Goal: Information Seeking & Learning: Stay updated

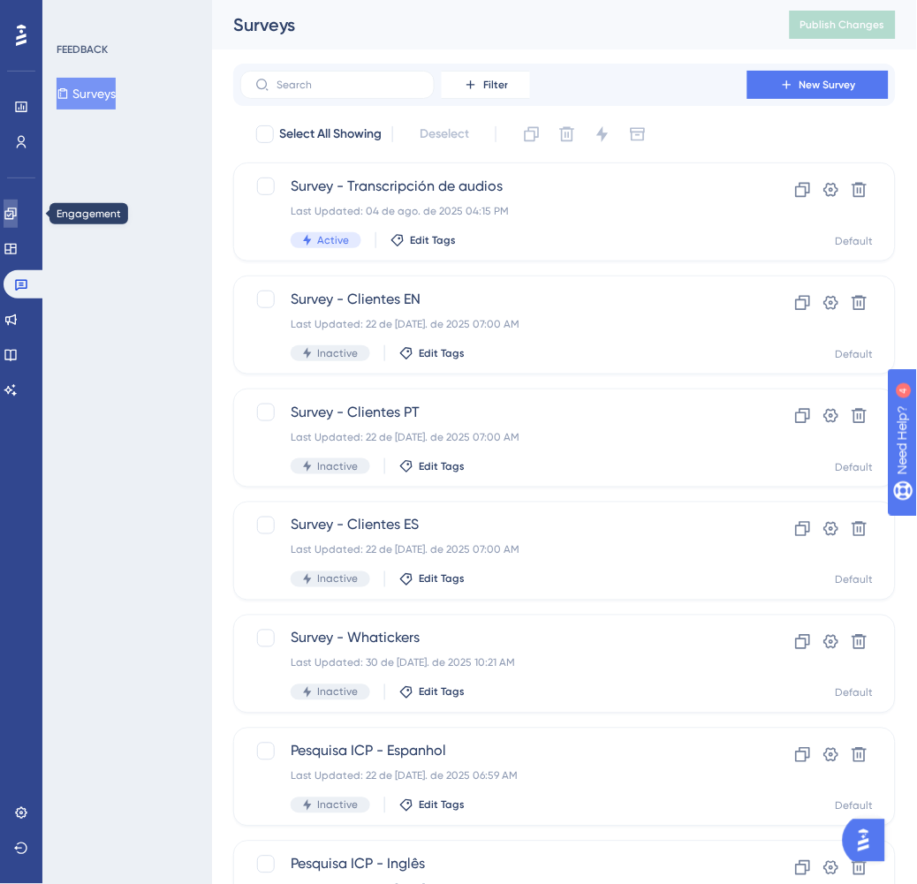
click at [18, 207] on icon at bounding box center [11, 214] width 14 height 14
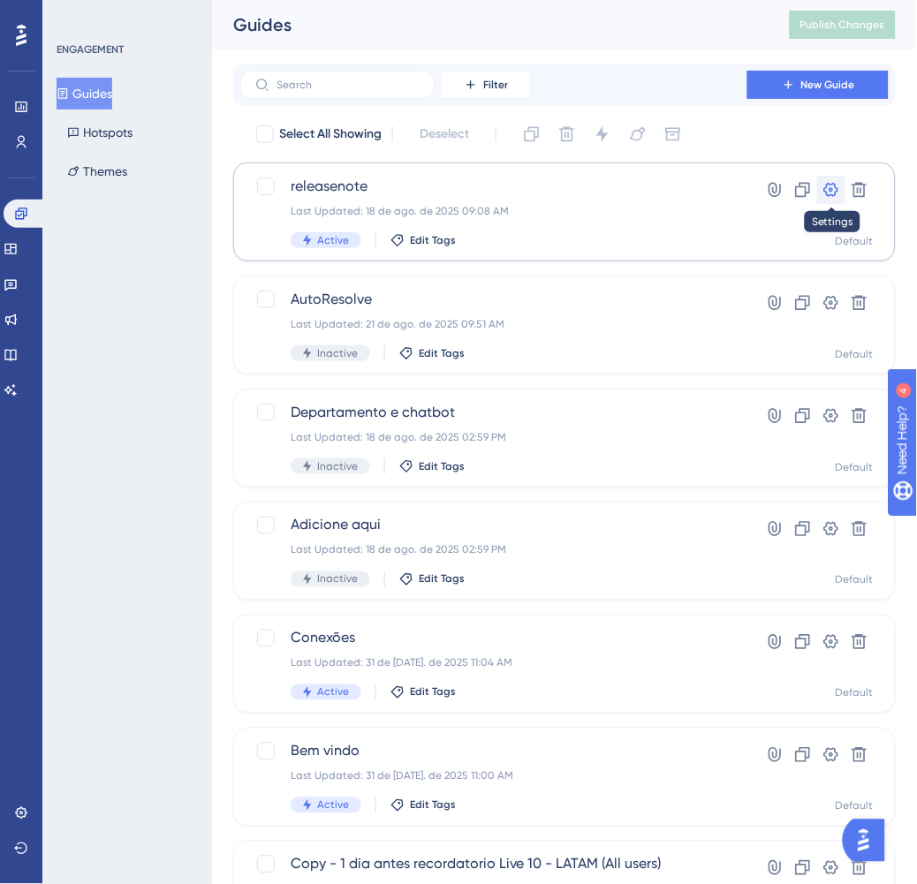
click at [828, 193] on icon at bounding box center [831, 190] width 15 height 14
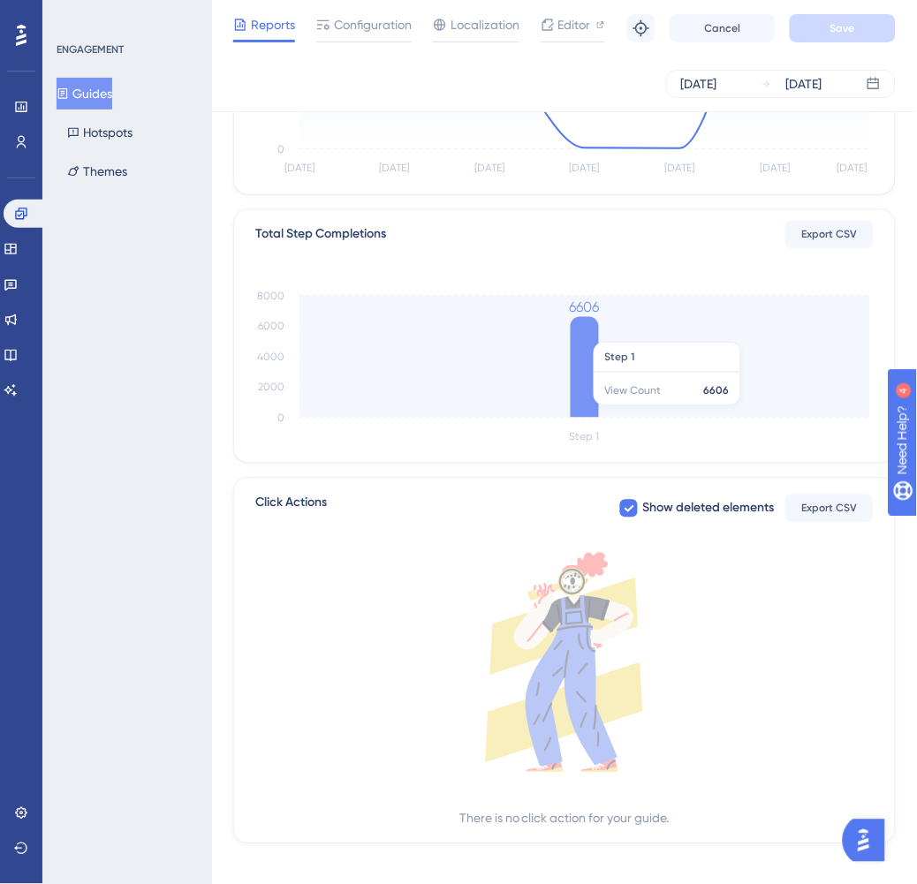
scroll to position [348, 0]
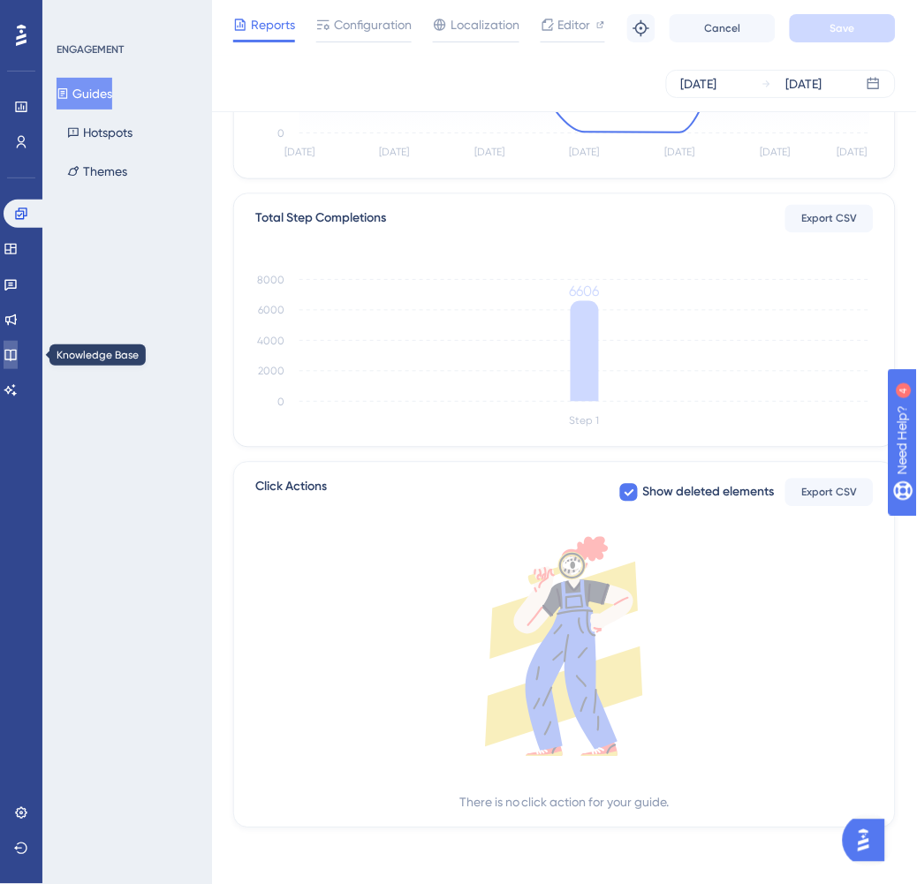
click at [18, 351] on icon at bounding box center [11, 355] width 14 height 14
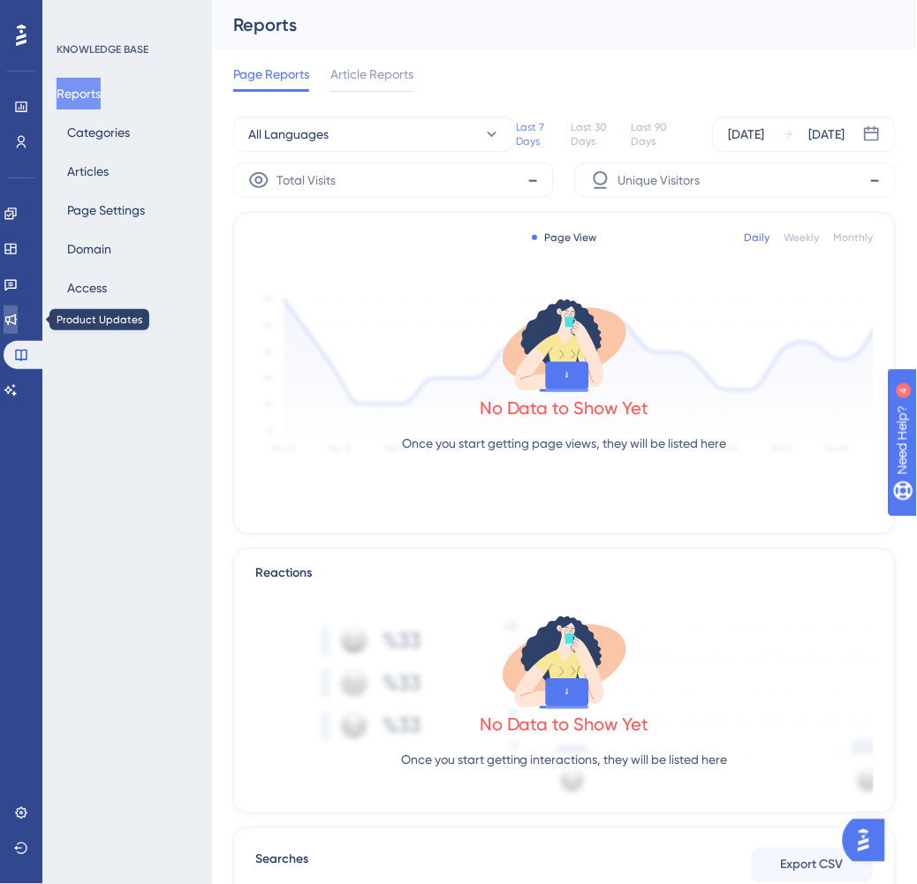
click at [14, 321] on icon at bounding box center [11, 320] width 14 height 14
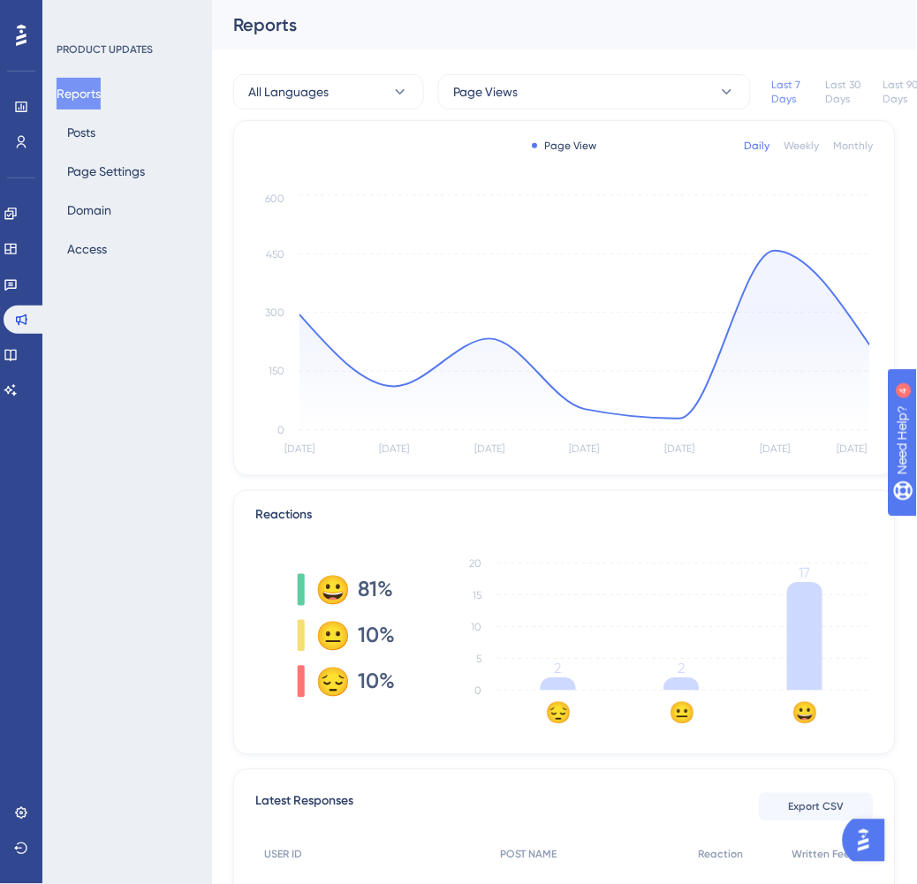
click at [854, 144] on div "Monthly" at bounding box center [854, 146] width 40 height 14
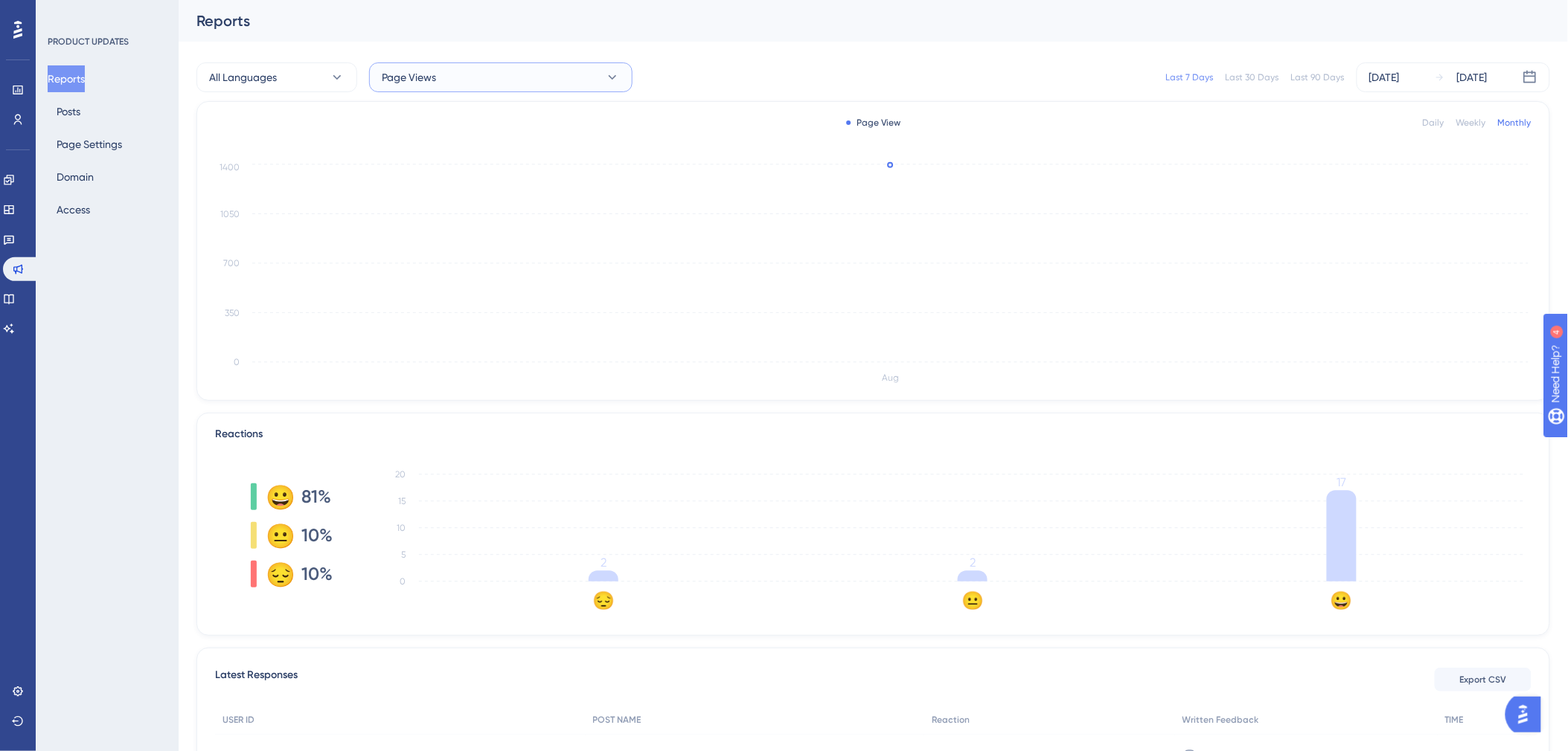
click at [566, 78] on button "Page Views" at bounding box center [500, 77] width 264 height 29
click at [566, 146] on div "Release Note - [PERSON_NAME] 2025 Release Note - [PERSON_NAME] 2025" at bounding box center [501, 152] width 221 height 29
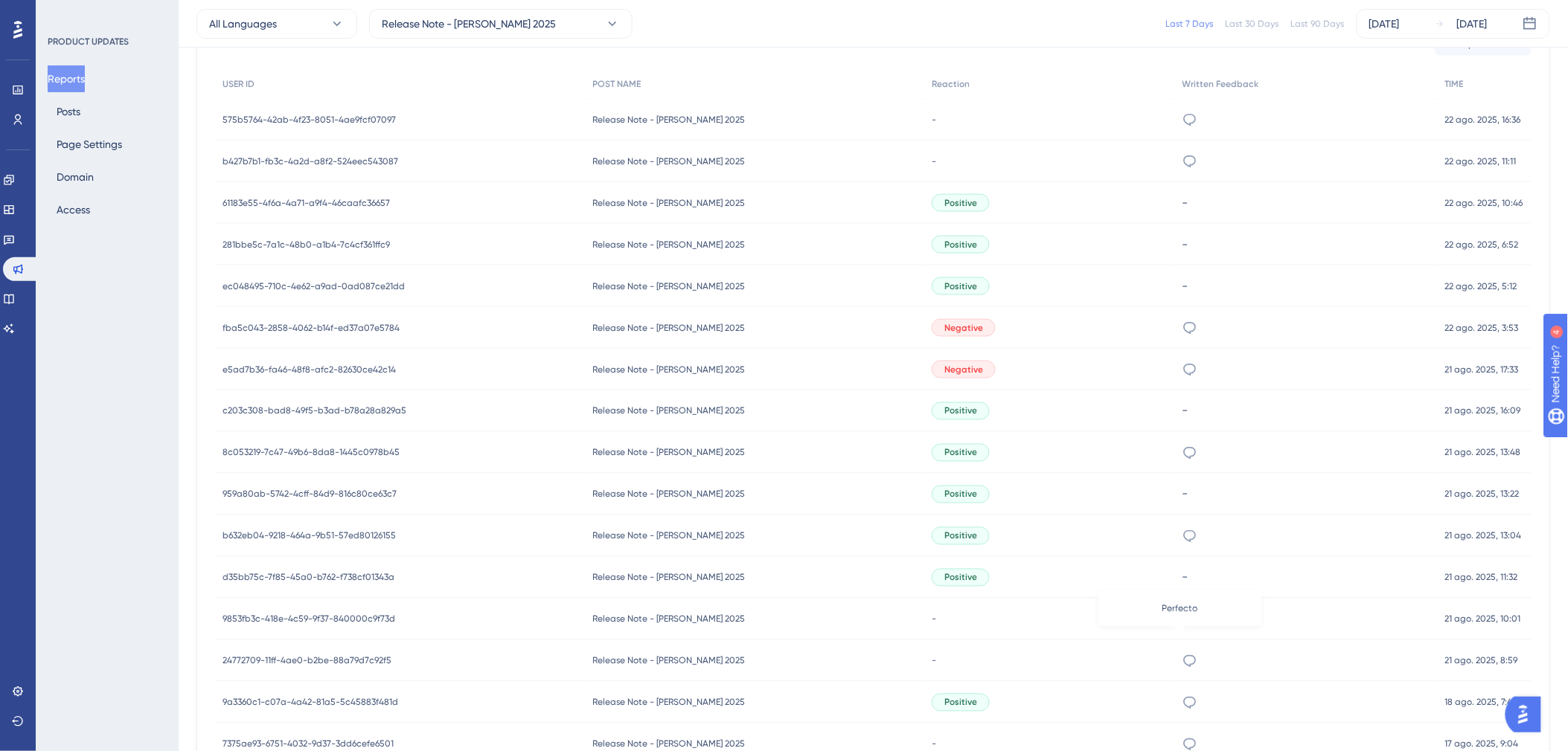
scroll to position [634, 0]
click at [784, 72] on div "Reaction" at bounding box center [1049, 81] width 251 height 30
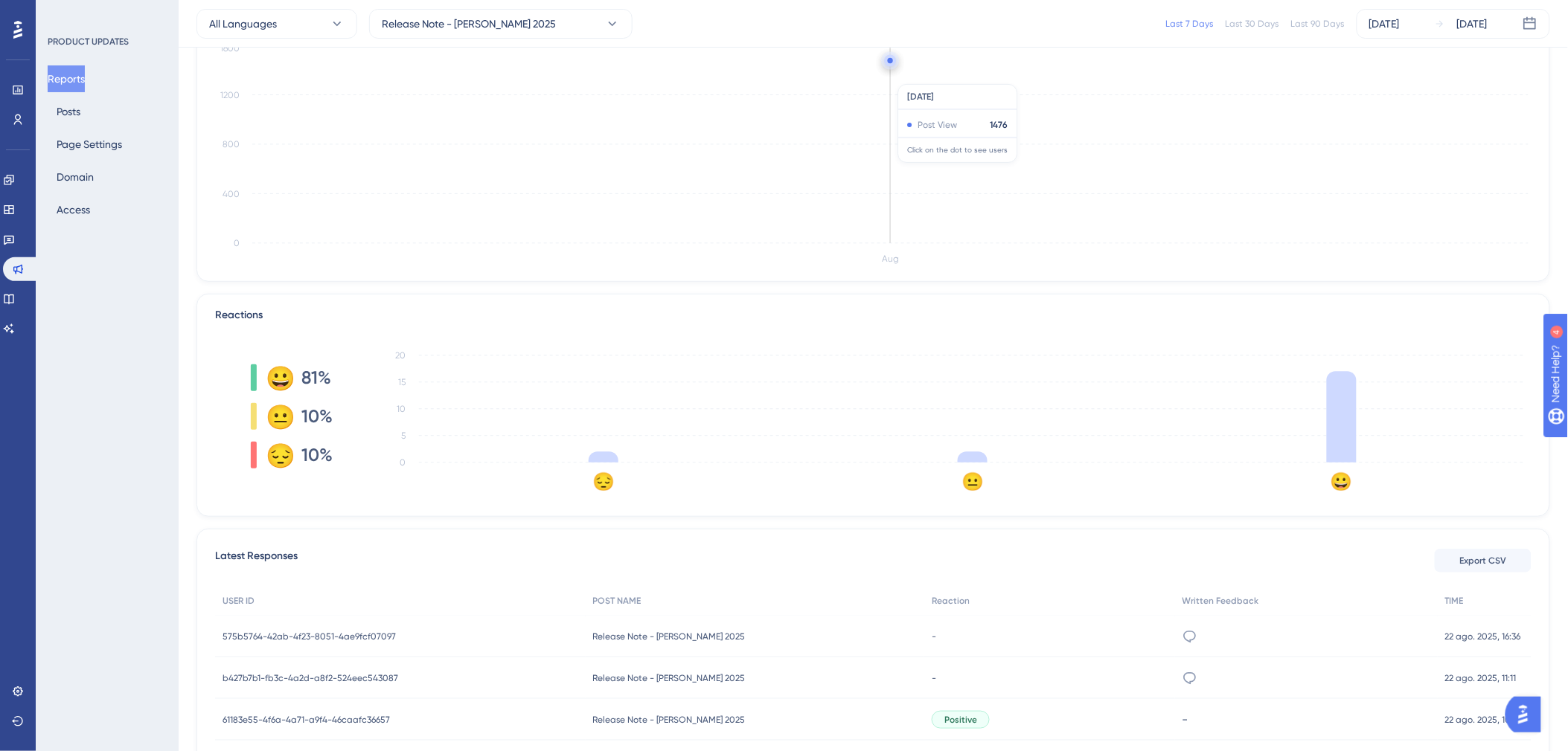
scroll to position [109, 0]
click at [512, 33] on button "Release Note - [PERSON_NAME] 2025" at bounding box center [500, 24] width 264 height 29
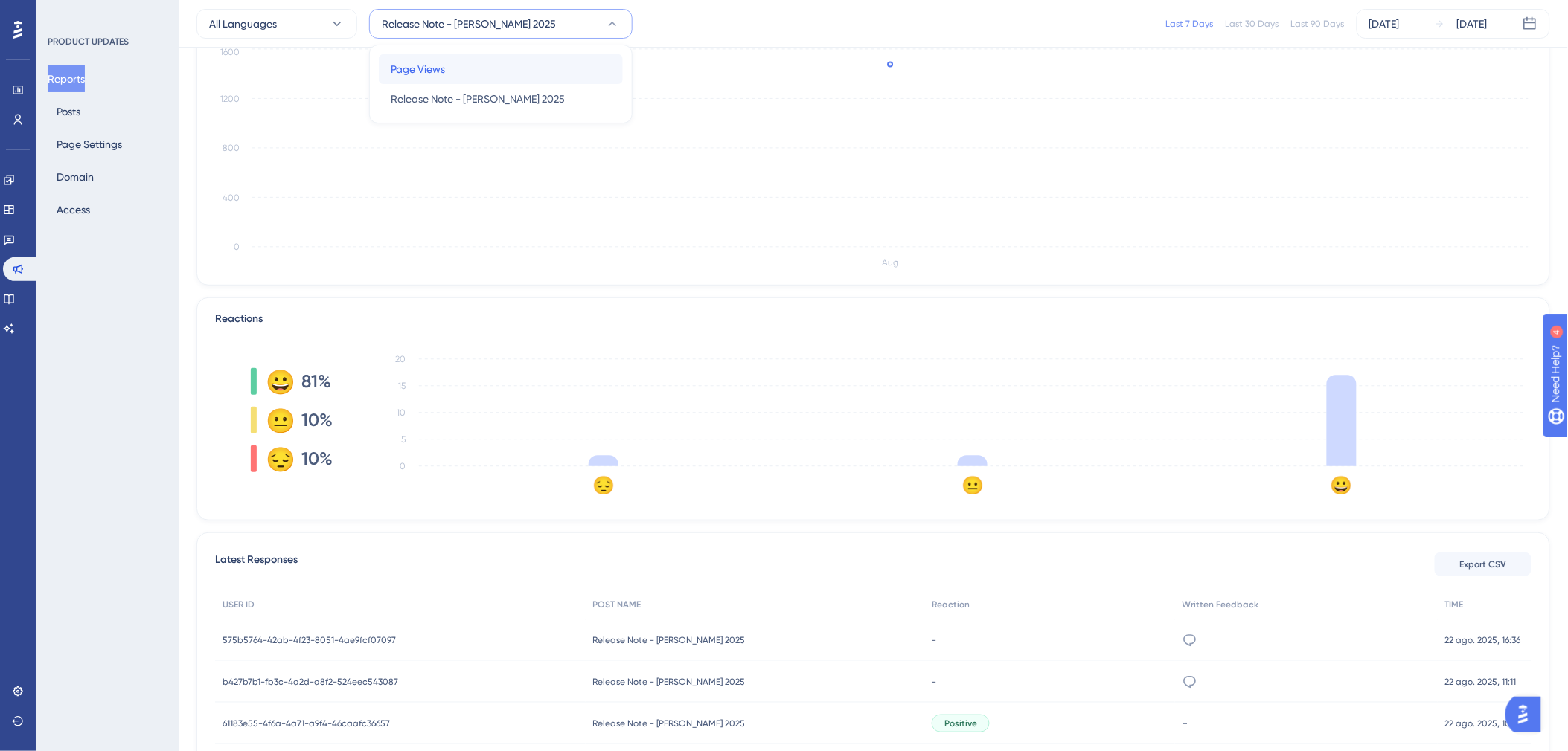
click at [495, 62] on div "Page Views Page Views" at bounding box center [501, 69] width 221 height 29
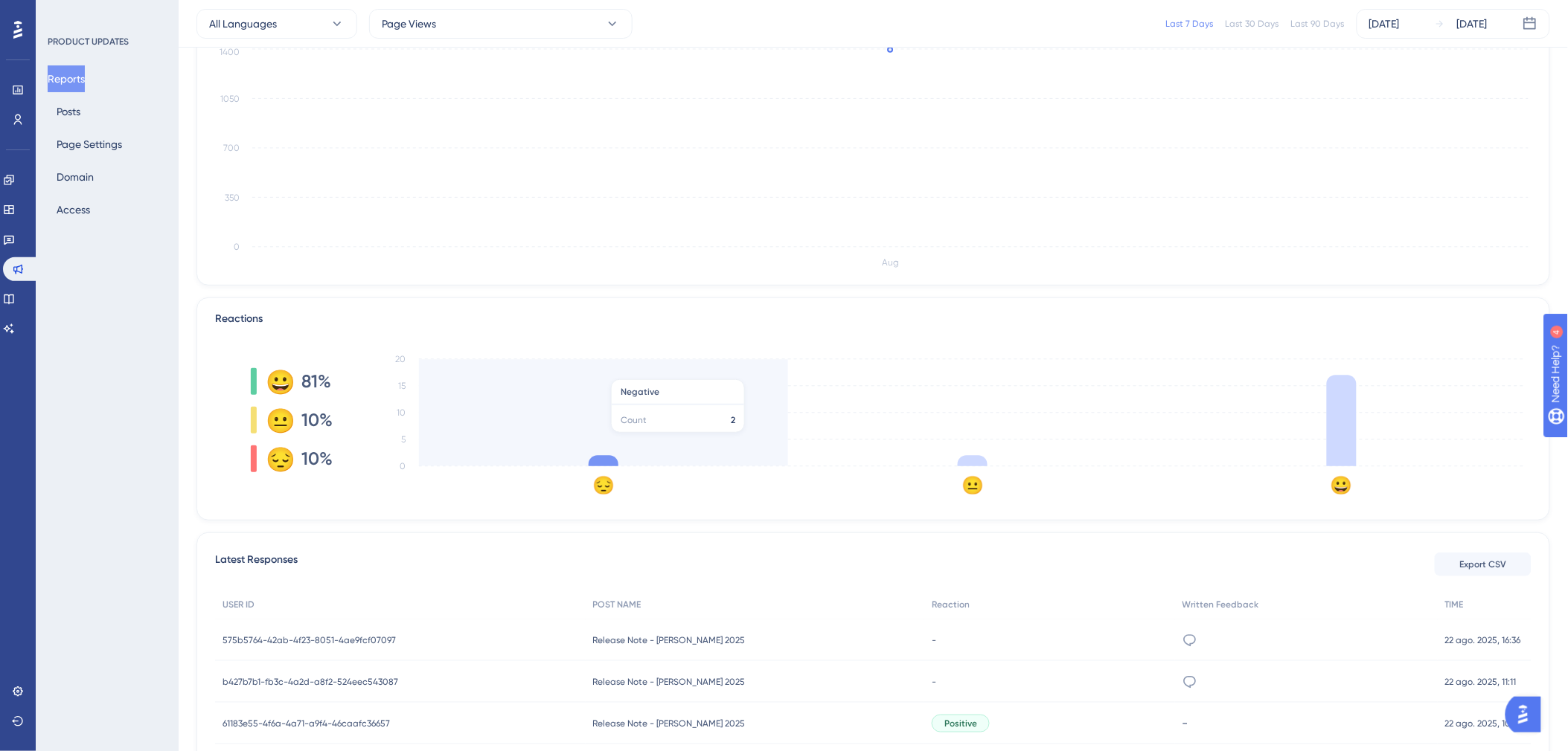
scroll to position [0, 0]
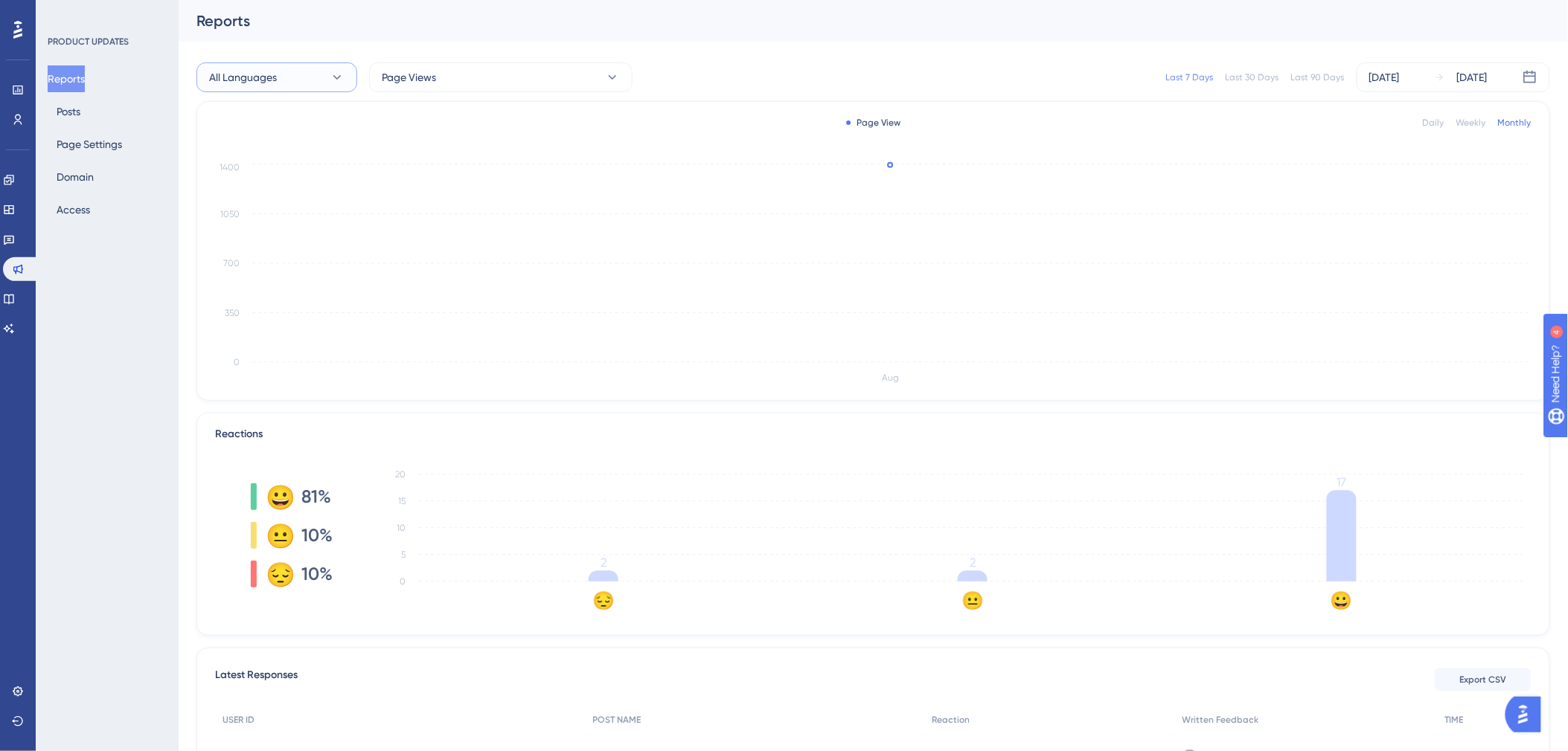
click at [333, 67] on button "All Languages" at bounding box center [276, 77] width 161 height 29
click at [536, 80] on button "Page Views" at bounding box center [500, 77] width 264 height 29
click at [533, 144] on div "Release Note - [PERSON_NAME] 2025 Release Note - [PERSON_NAME] 2025" at bounding box center [501, 152] width 221 height 29
click at [784, 77] on div "Last 30 Days" at bounding box center [1252, 77] width 54 height 12
